Goal: Task Accomplishment & Management: Use online tool/utility

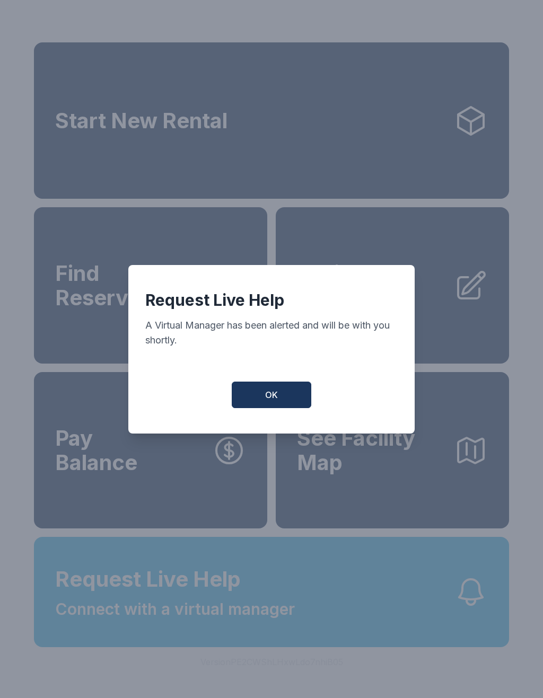
click at [283, 397] on button "OK" at bounding box center [272, 395] width 80 height 27
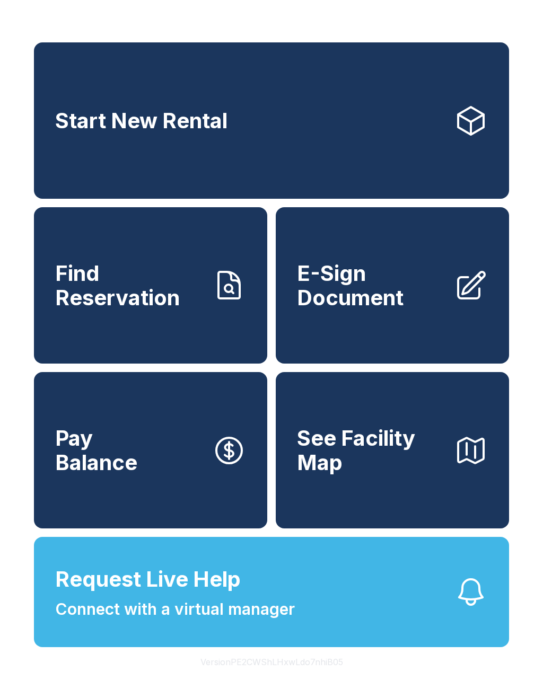
click at [144, 308] on span "Find Reservation" at bounding box center [129, 285] width 148 height 48
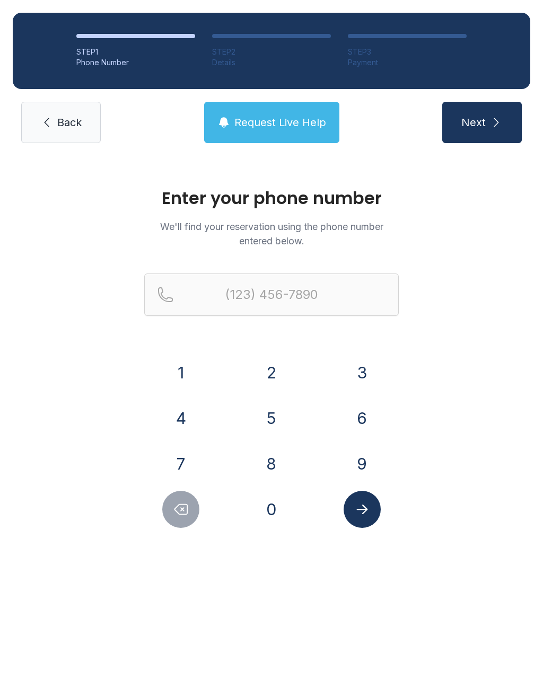
click at [197, 469] on button "7" at bounding box center [180, 463] width 37 height 37
click at [275, 363] on button "2" at bounding box center [271, 372] width 37 height 37
click at [278, 504] on button "0" at bounding box center [271, 509] width 37 height 37
click at [353, 458] on button "9" at bounding box center [362, 463] width 37 height 37
click at [284, 508] on button "0" at bounding box center [271, 509] width 37 height 37
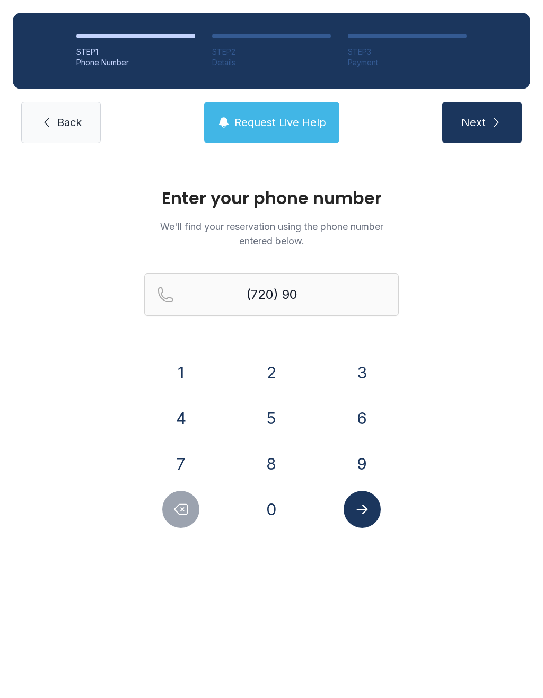
click at [274, 468] on button "8" at bounding box center [271, 463] width 37 height 37
click at [366, 452] on button "9" at bounding box center [362, 463] width 37 height 37
click at [360, 415] on button "6" at bounding box center [362, 418] width 37 height 37
click at [362, 412] on button "6" at bounding box center [362, 418] width 37 height 37
click at [269, 362] on button "2" at bounding box center [271, 372] width 37 height 37
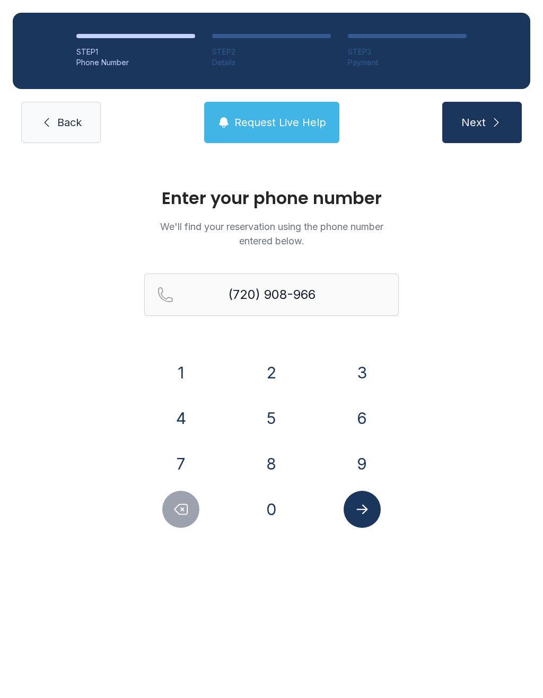
type input "[PHONE_NUMBER]"
click at [495, 114] on button "Next" at bounding box center [482, 122] width 80 height 41
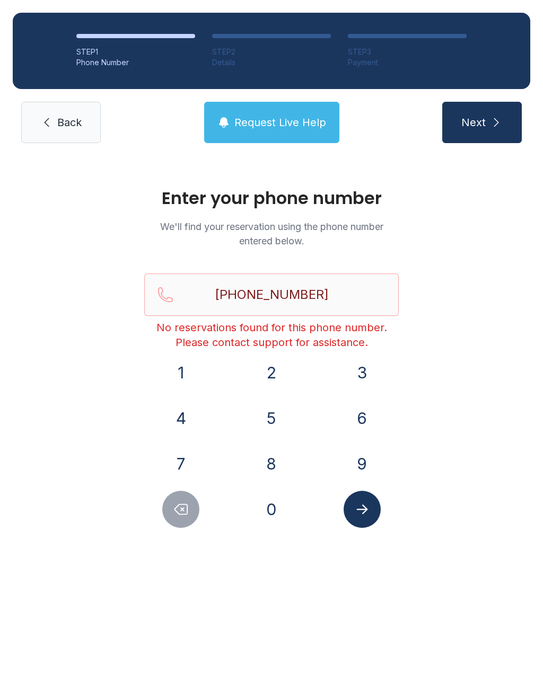
click at [40, 152] on div "STEP 1 Phone Number STEP 2 Details STEP 3 Payment Back Request Live Help Next" at bounding box center [271, 78] width 543 height 156
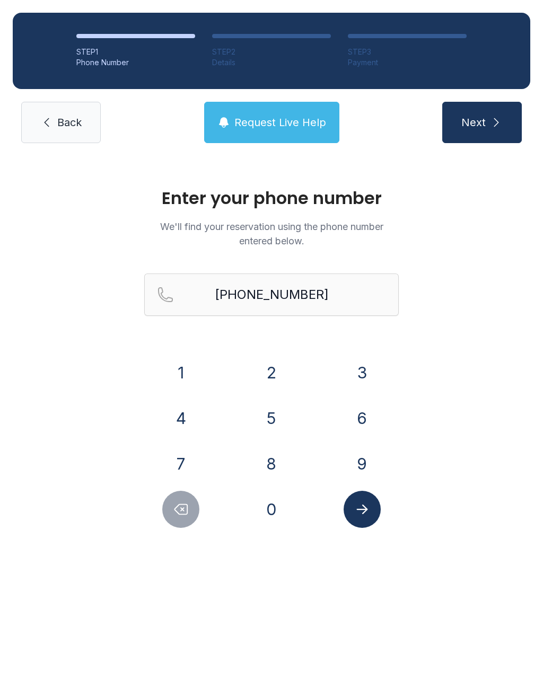
click at [69, 139] on link "Back" at bounding box center [61, 122] width 80 height 41
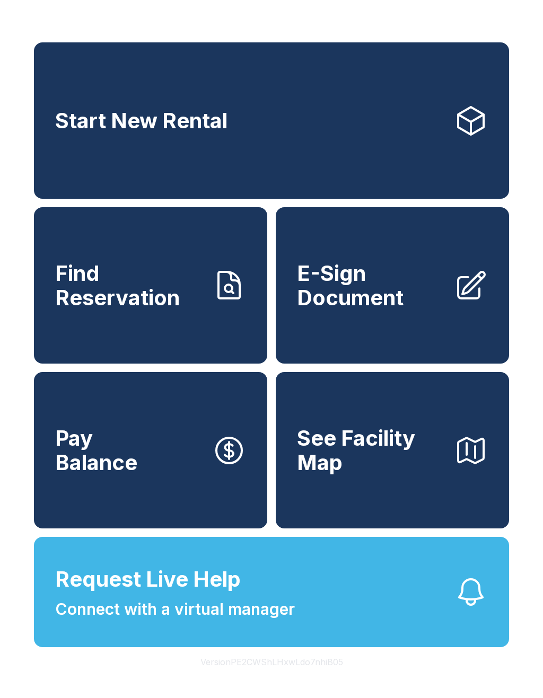
click at [389, 310] on span "E-Sign Document" at bounding box center [371, 285] width 148 height 48
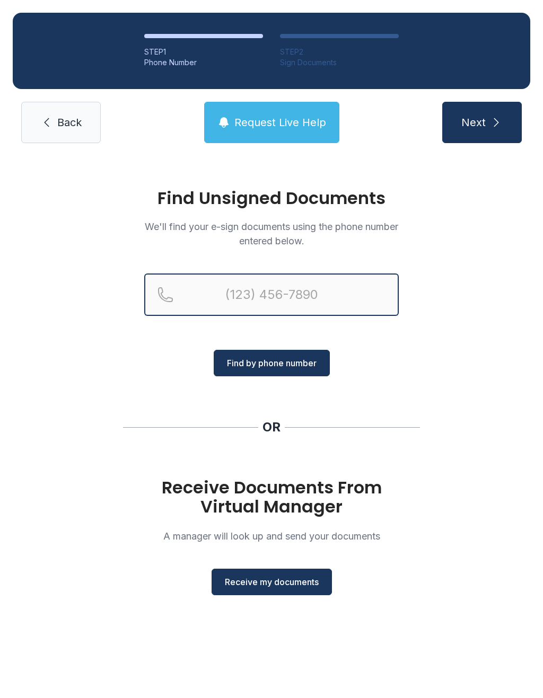
click at [275, 303] on input "Reservation phone number" at bounding box center [271, 295] width 255 height 42
type input "[PHONE_NUMBER]"
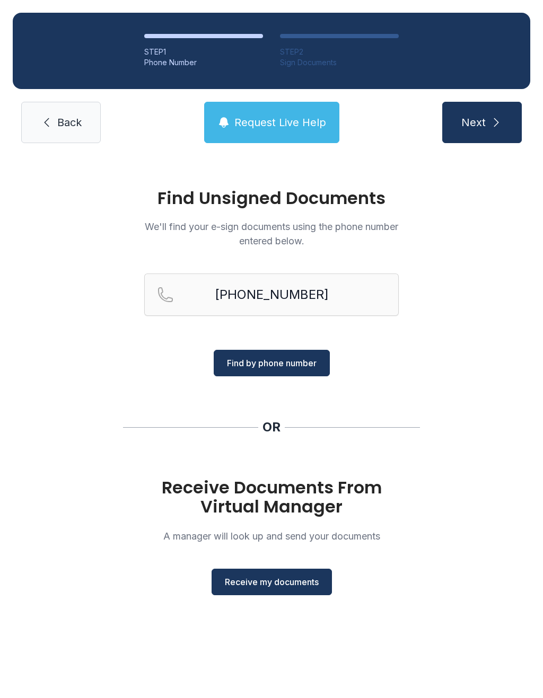
click at [486, 116] on button "Next" at bounding box center [482, 122] width 80 height 41
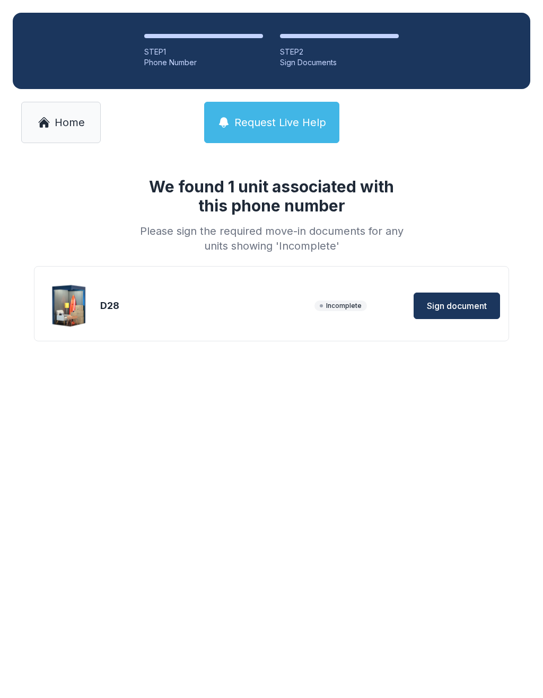
click at [461, 300] on span "Sign document" at bounding box center [457, 306] width 60 height 13
click at [93, 125] on link "Home" at bounding box center [61, 122] width 80 height 41
